Goal: Find contact information: Find contact information

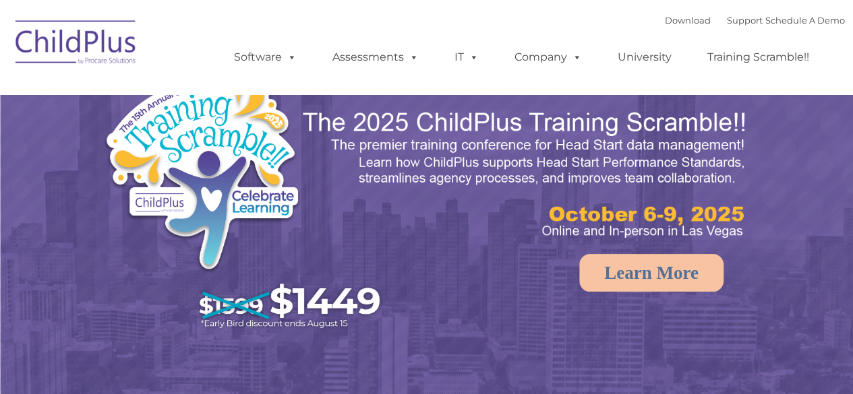
select select "MEDIUM"
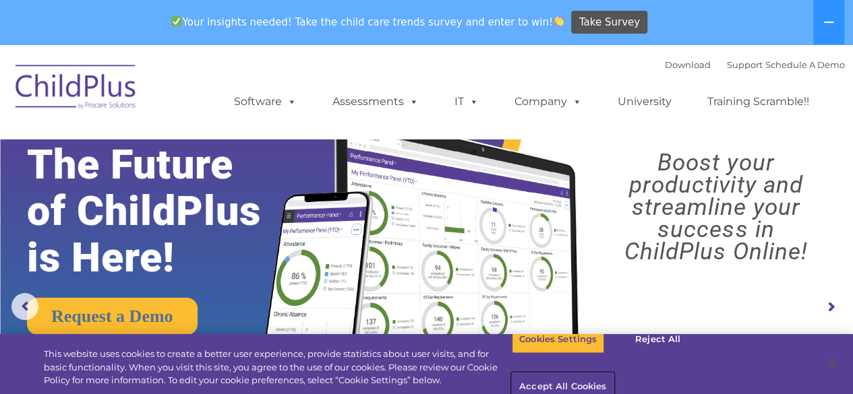
click at [613, 373] on button "Accept All Cookies" at bounding box center [563, 387] width 102 height 28
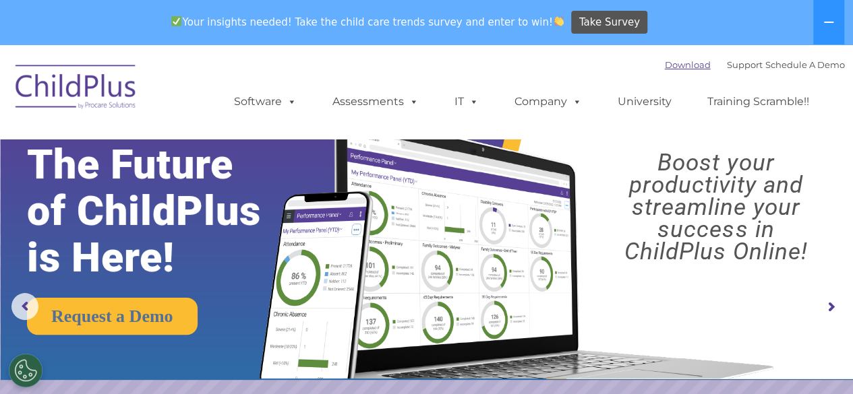
click at [671, 69] on link "Download" at bounding box center [688, 64] width 46 height 11
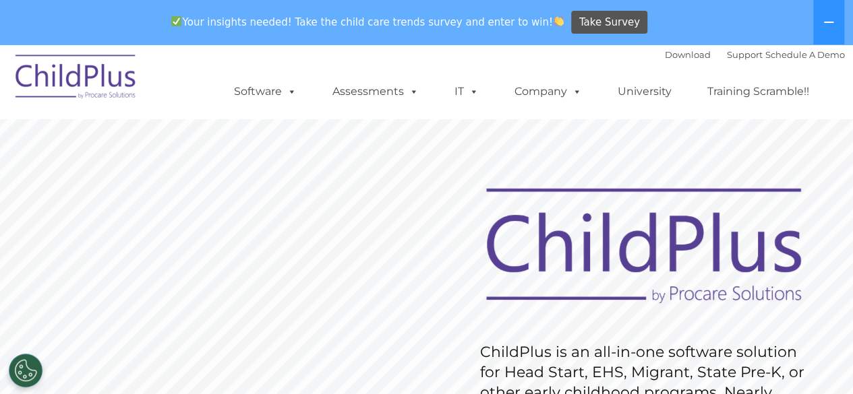
click at [475, 195] on img at bounding box center [643, 246] width 343 height 125
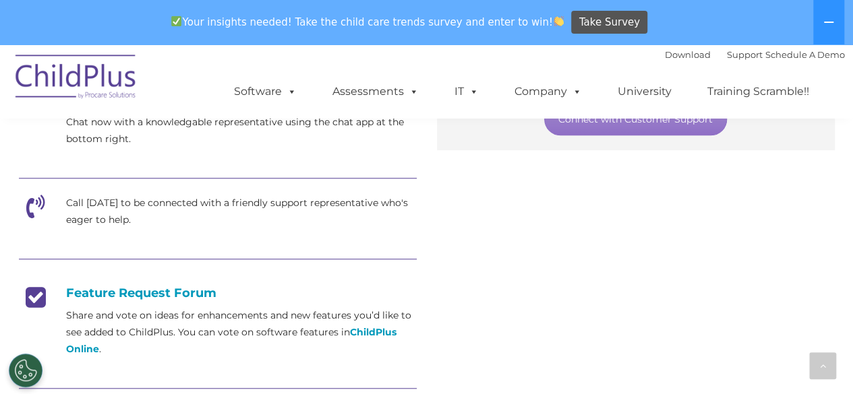
scroll to position [406, 0]
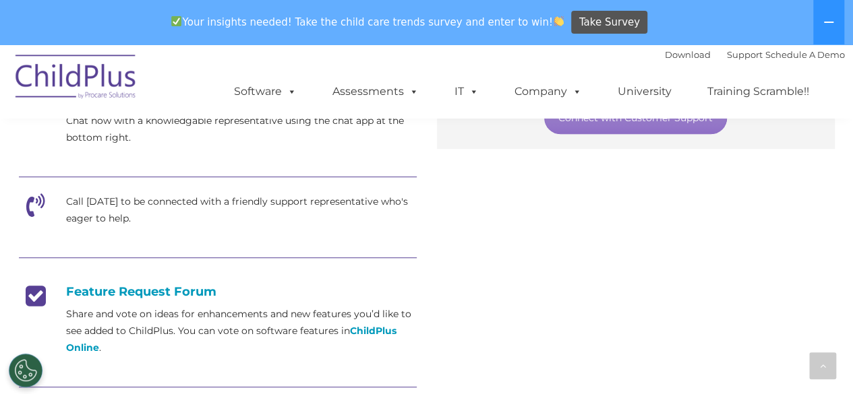
click at [324, 209] on p "Call today to be connected with a friendly support representative who's eager t…" at bounding box center [241, 210] width 350 height 34
click at [32, 209] on icon at bounding box center [36, 210] width 34 height 34
click at [396, 272] on div at bounding box center [218, 259] width 398 height 30
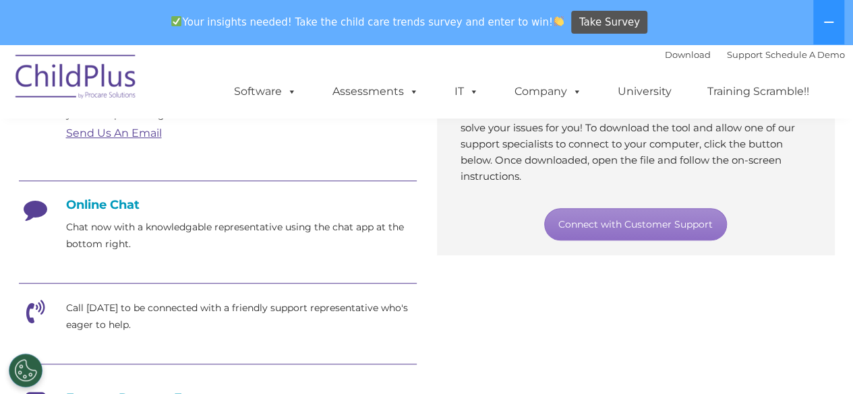
scroll to position [300, 0]
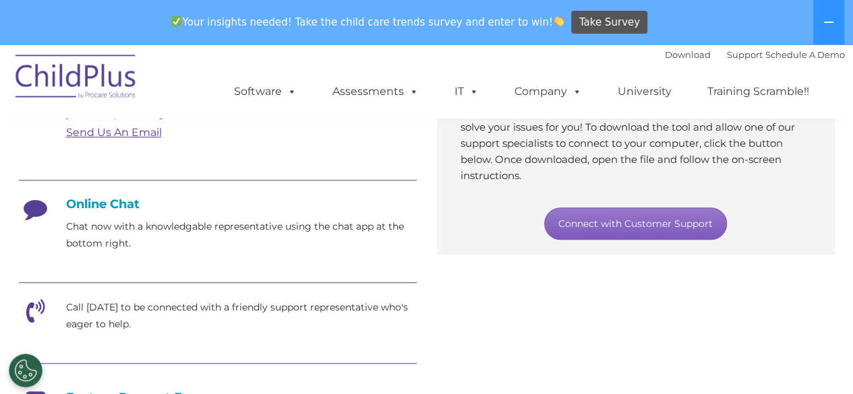
click at [594, 225] on link "Connect with Customer Support" at bounding box center [635, 224] width 183 height 32
